Goal: Information Seeking & Learning: Learn about a topic

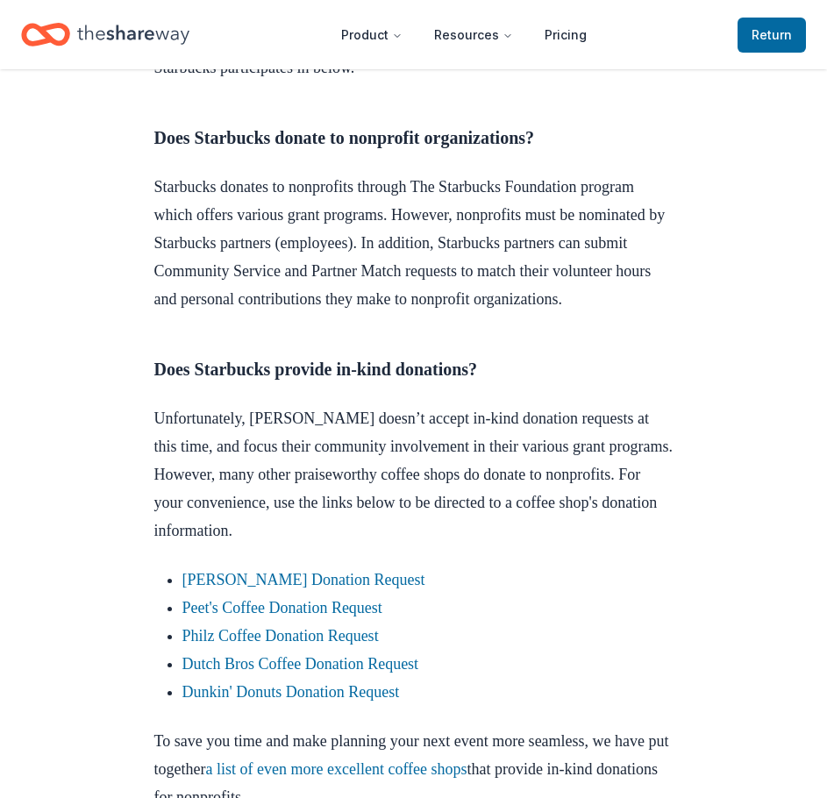
scroll to position [702, 0]
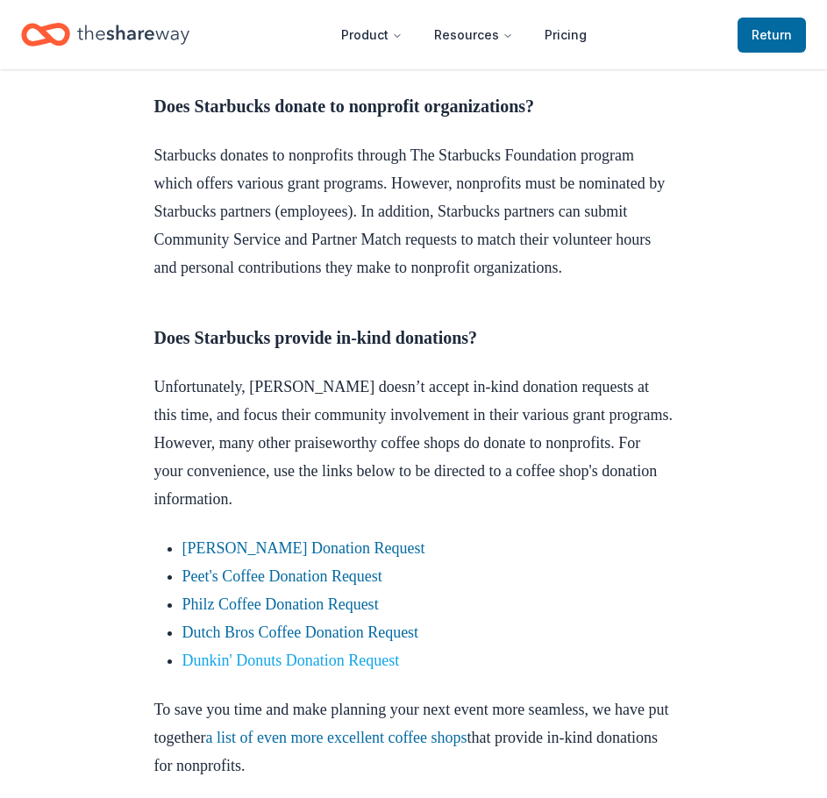
click at [291, 669] on link "Dunkin' Donuts Donation Request" at bounding box center [291, 661] width 218 height 18
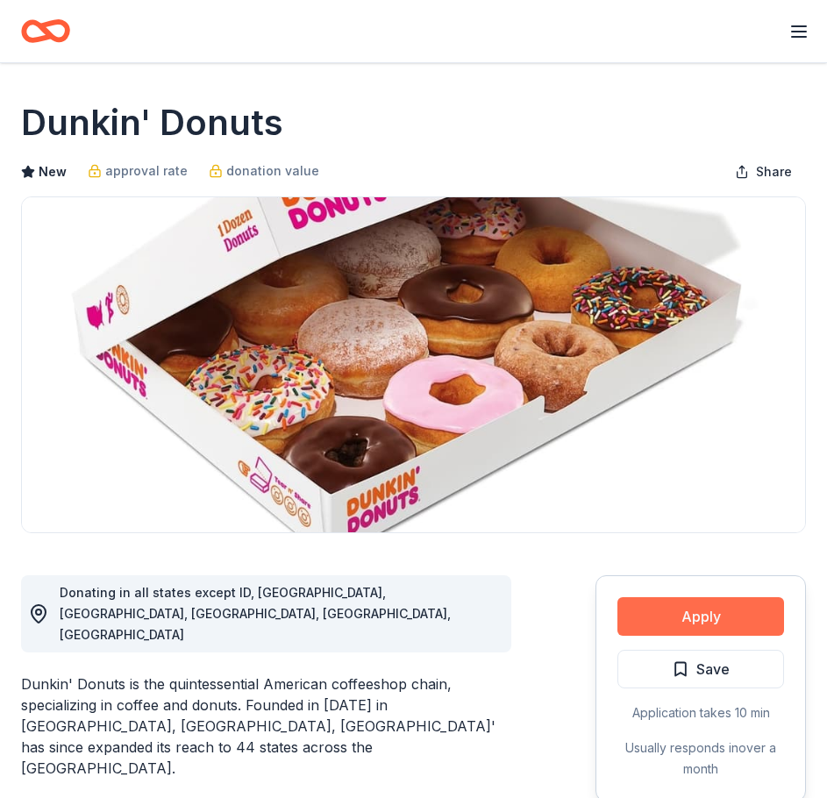
click at [673, 600] on button "Apply" at bounding box center [701, 616] width 167 height 39
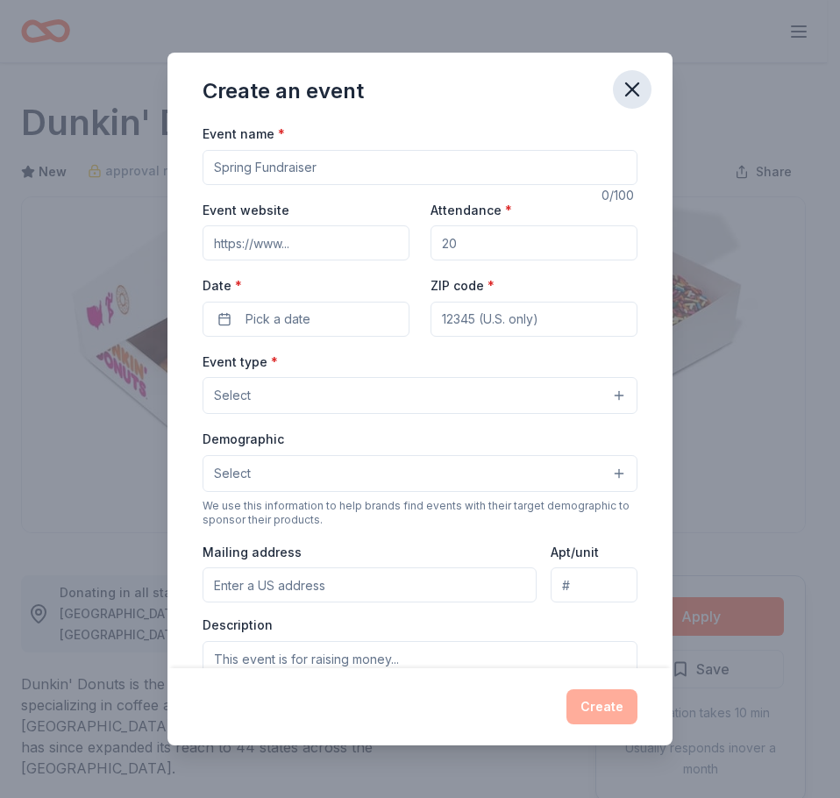
click at [628, 89] on icon "button" at bounding box center [632, 89] width 25 height 25
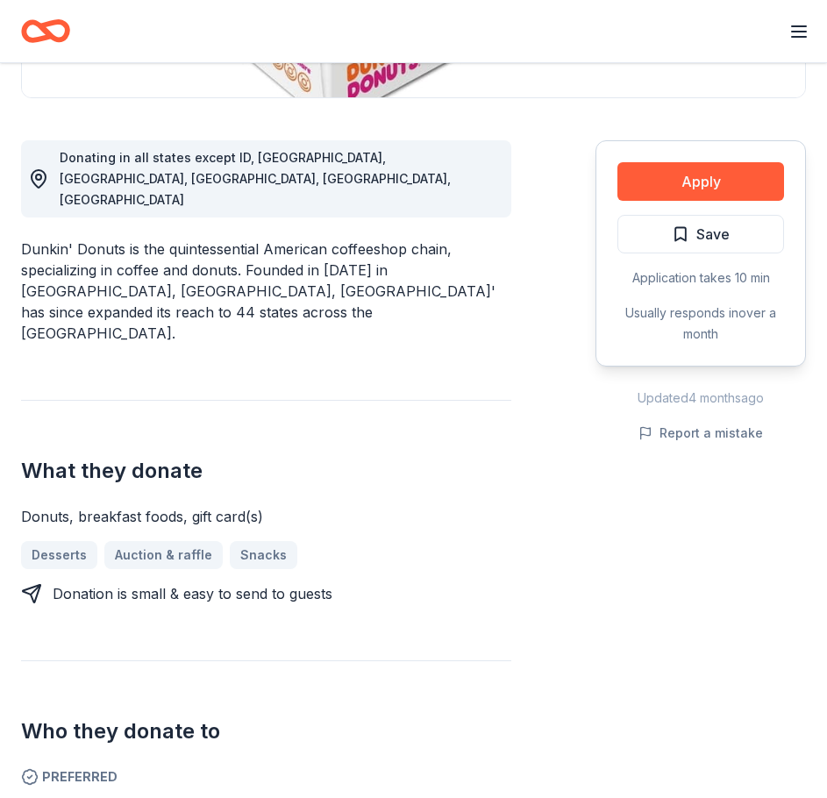
scroll to position [439, 0]
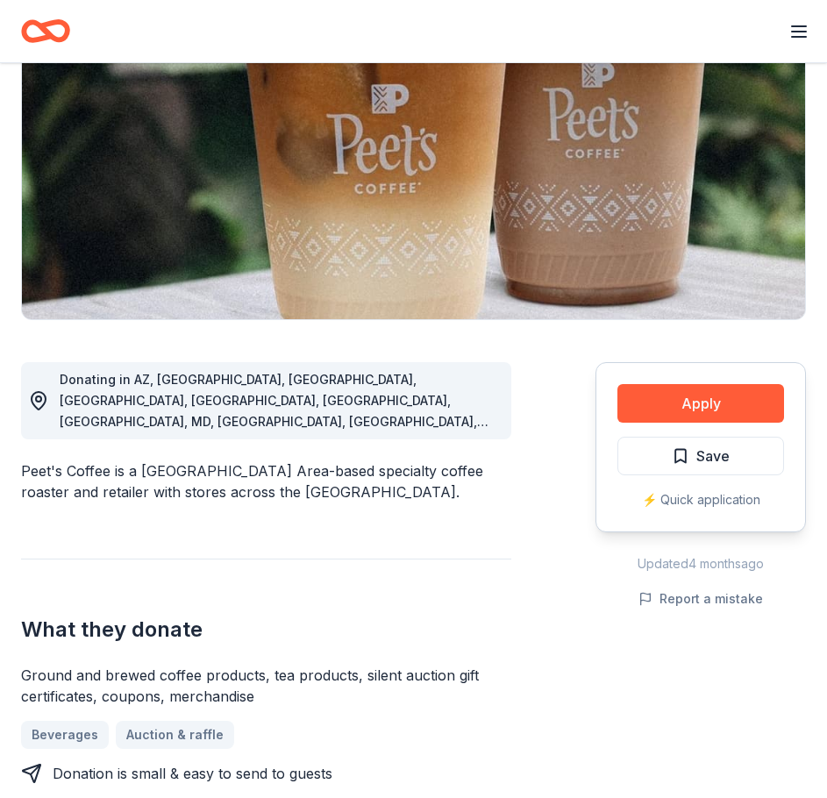
scroll to position [263, 0]
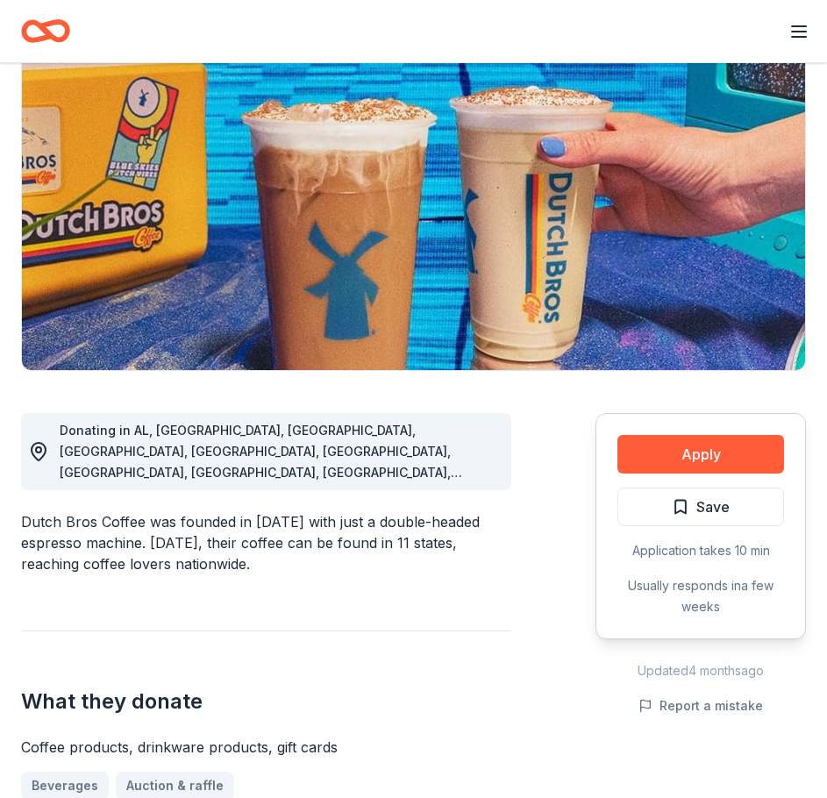
scroll to position [351, 0]
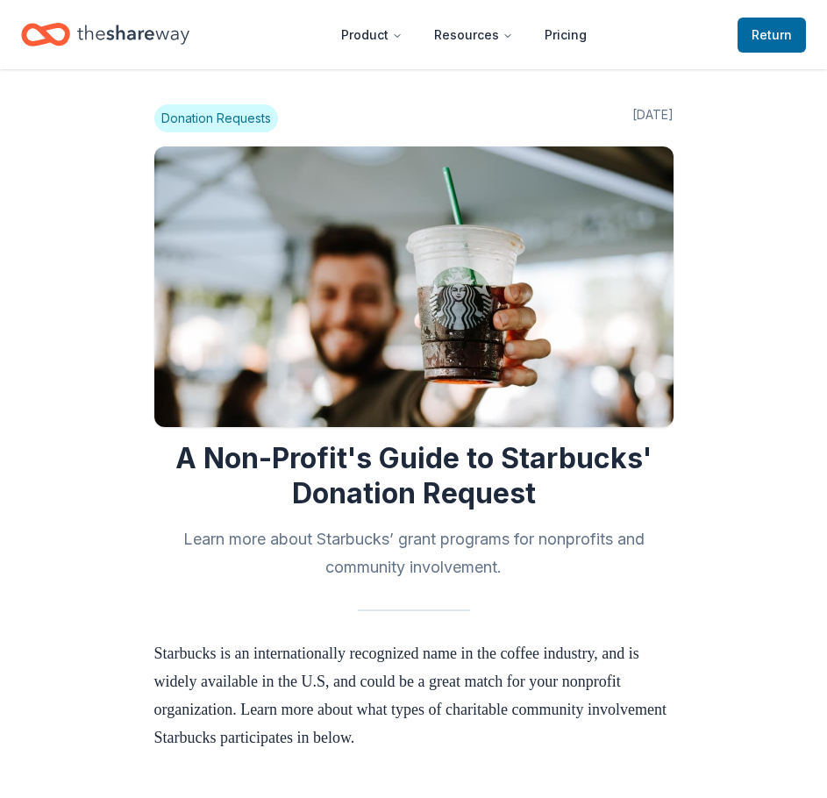
scroll to position [702, 0]
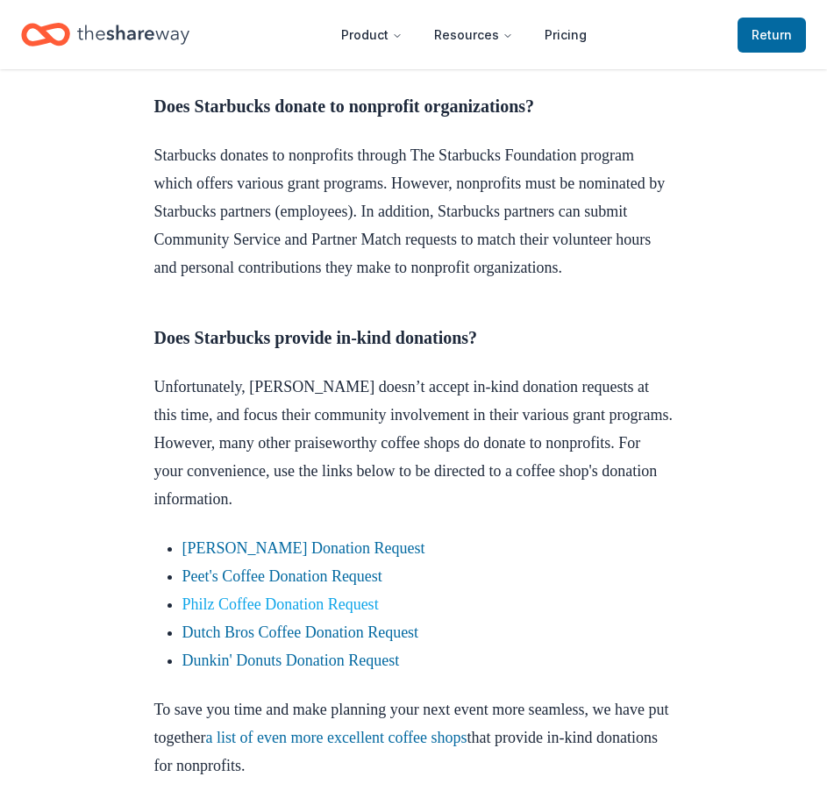
click at [264, 613] on link "Philz Coffee Donation Request" at bounding box center [280, 605] width 196 height 18
click at [292, 613] on link "Philz Coffee Donation Request" at bounding box center [280, 605] width 196 height 18
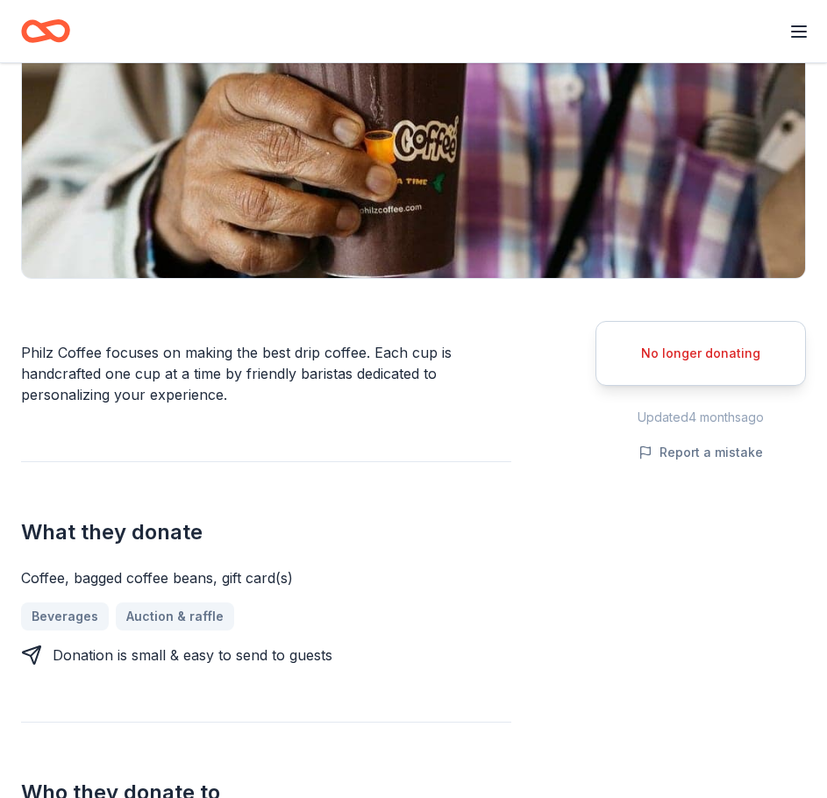
scroll to position [263, 0]
